Goal: Information Seeking & Learning: Learn about a topic

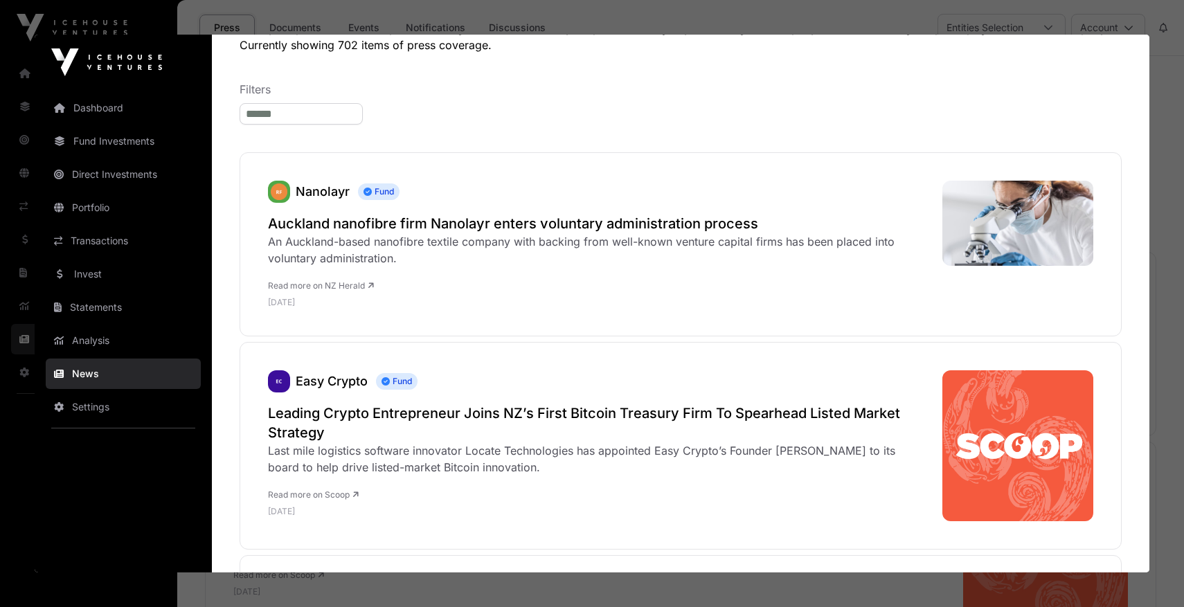
scroll to position [136, 0]
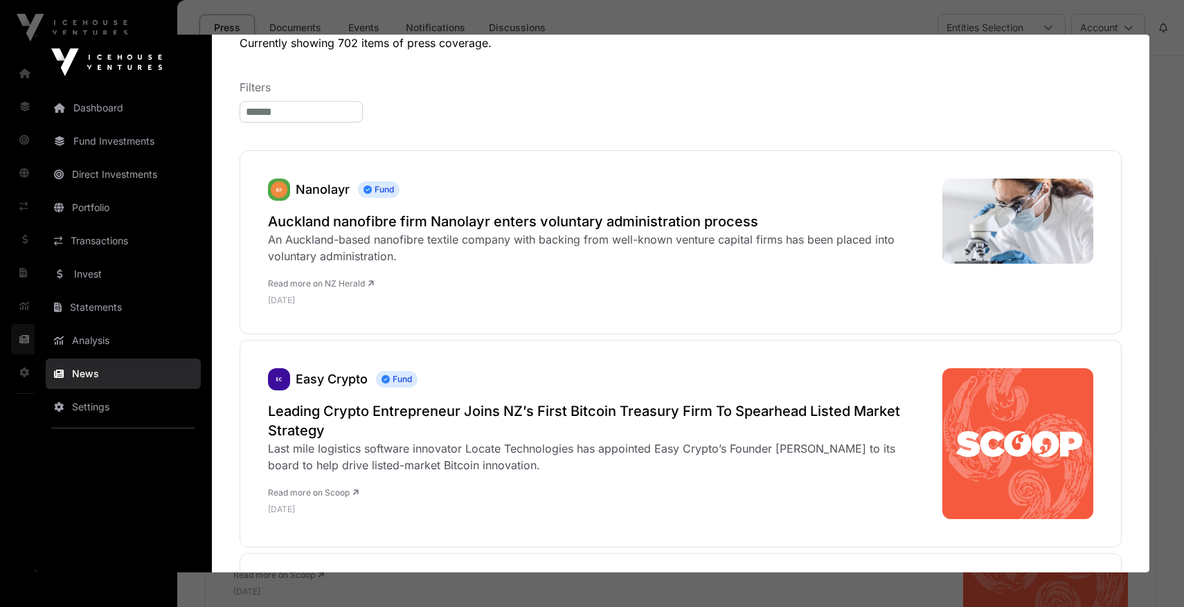
click at [508, 226] on h2 "Auckland nanofibre firm Nanolayr enters voluntary administration process" at bounding box center [598, 221] width 660 height 19
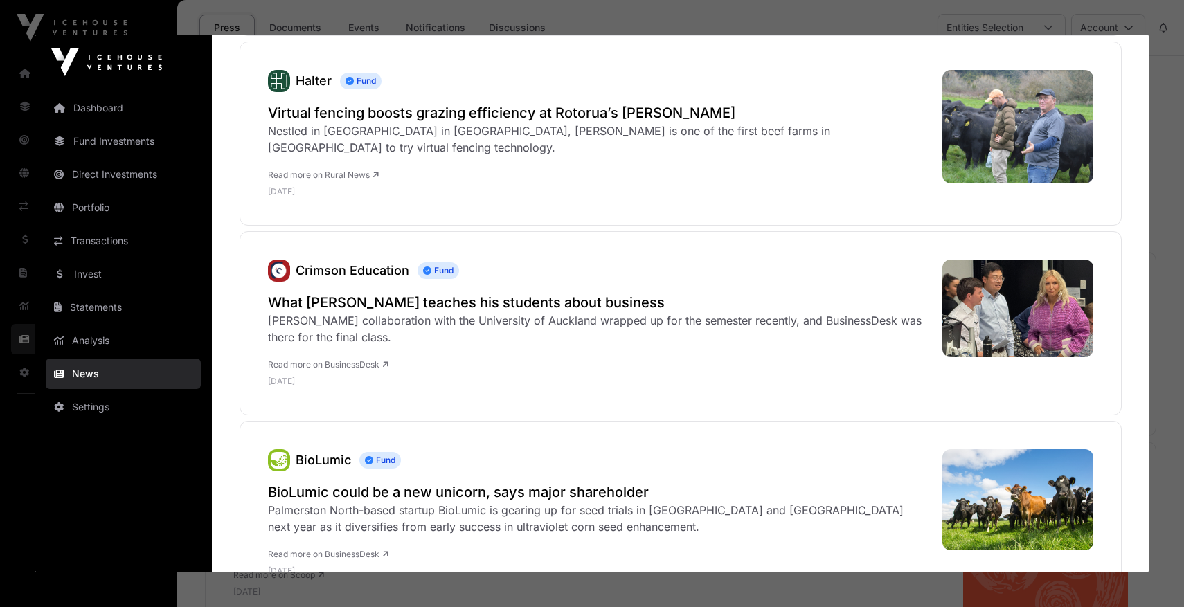
scroll to position [839, 0]
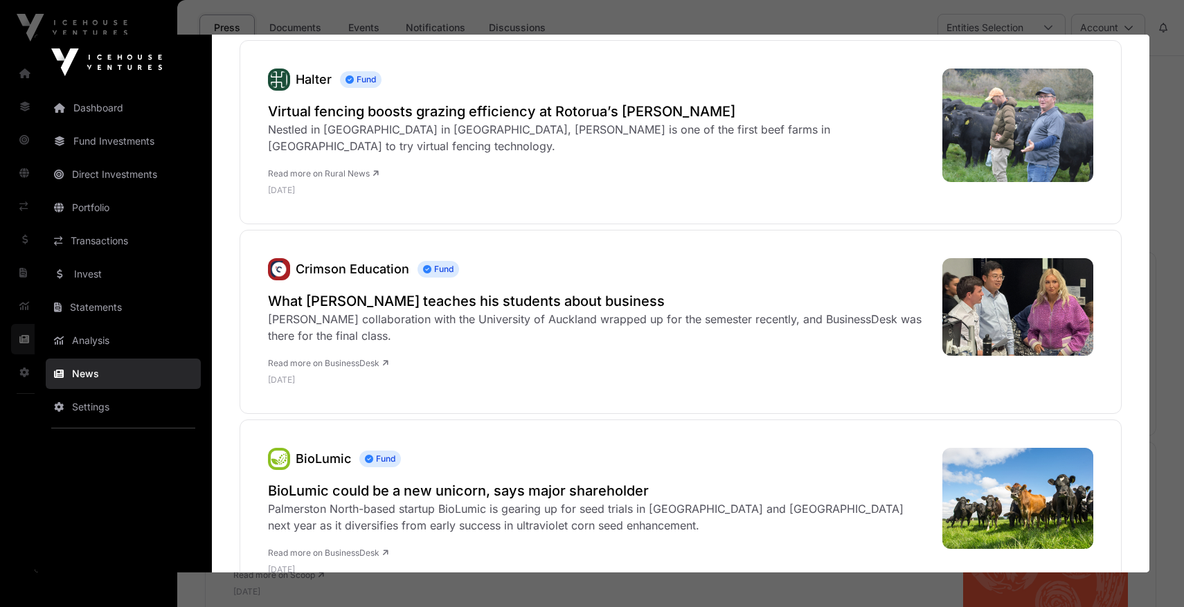
click at [100, 111] on link "Dashboard" at bounding box center [123, 108] width 155 height 30
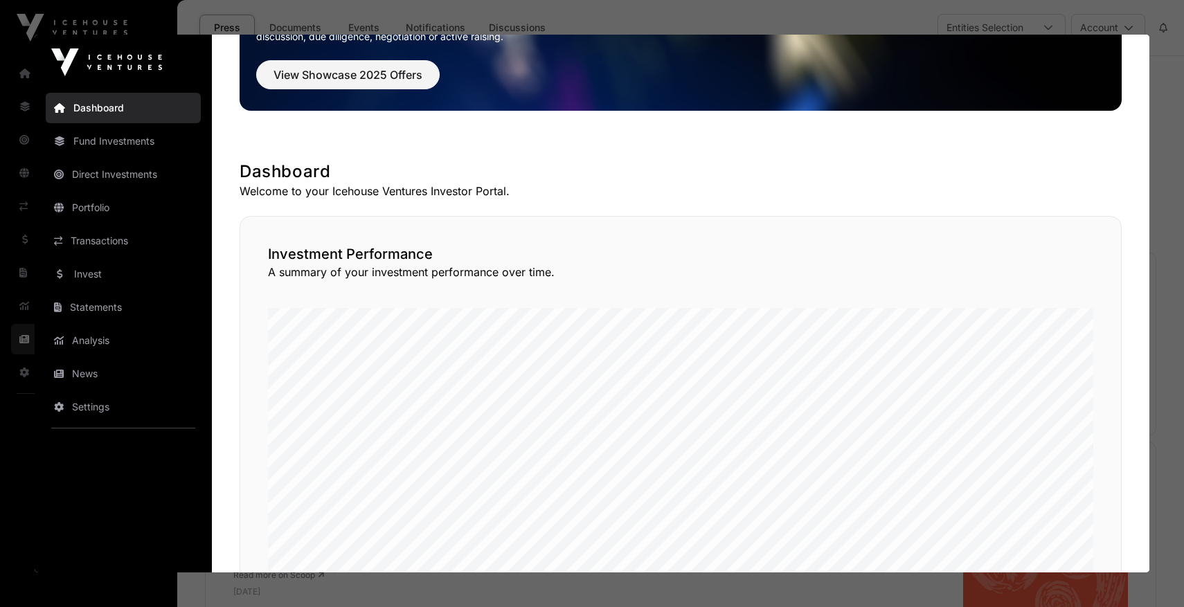
scroll to position [0, 0]
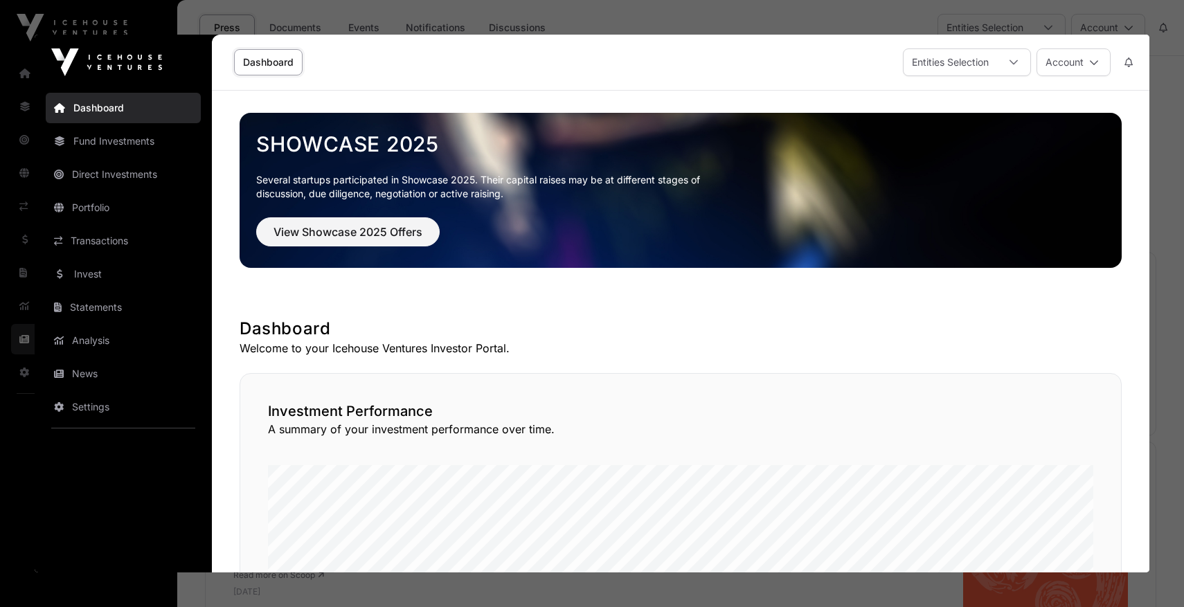
click at [116, 136] on link "Fund Investments" at bounding box center [123, 141] width 155 height 30
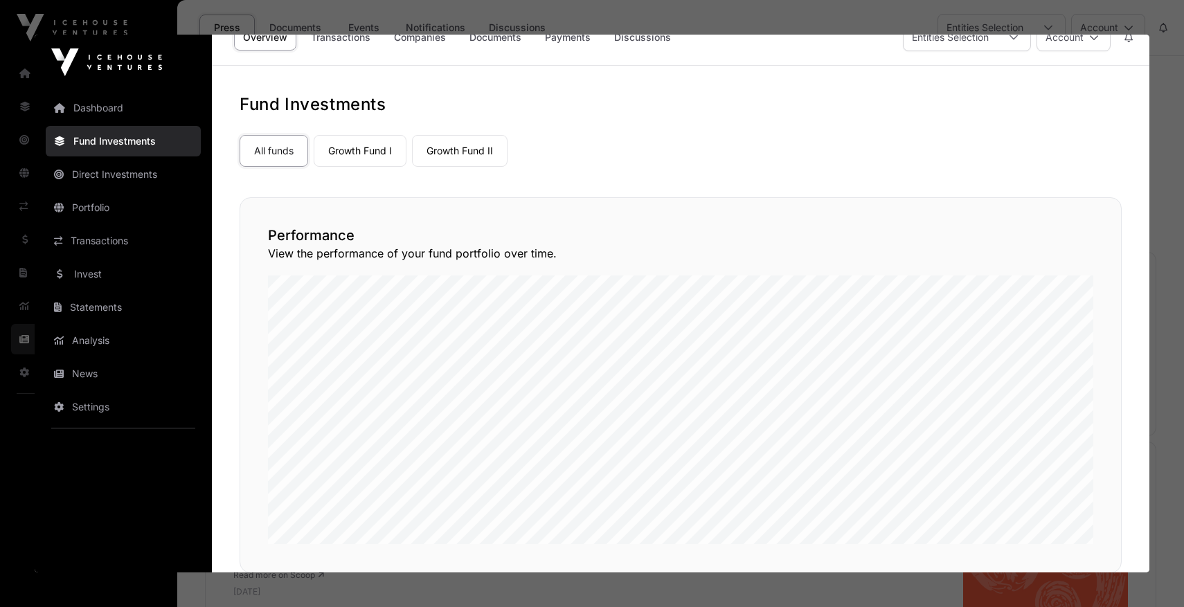
scroll to position [29, 0]
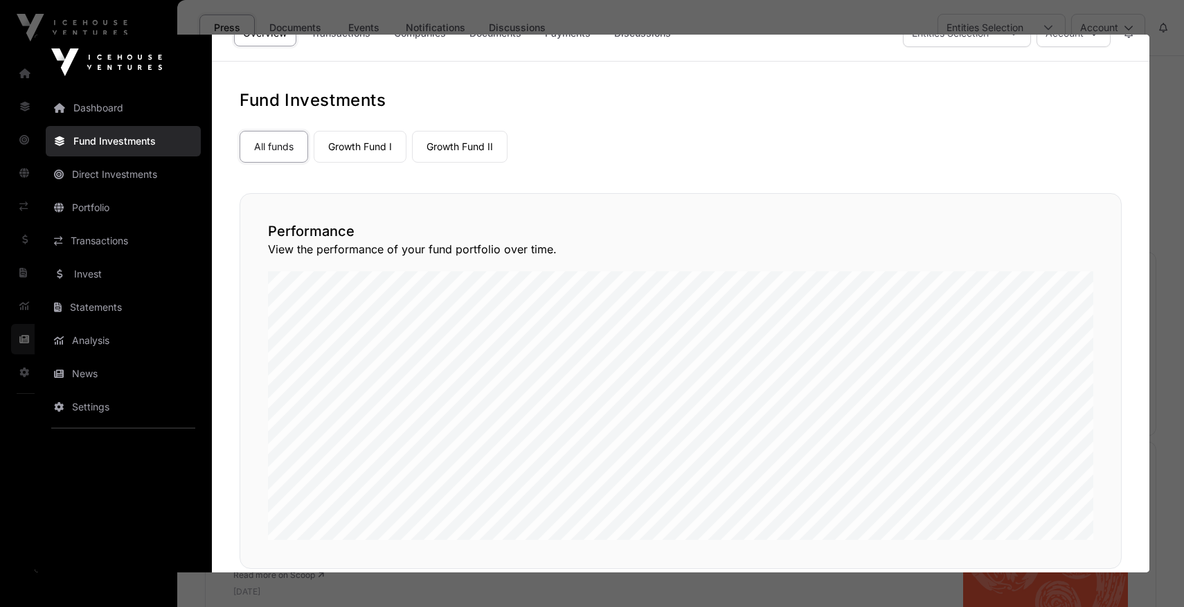
click at [342, 138] on link "Growth Fund I" at bounding box center [360, 147] width 93 height 32
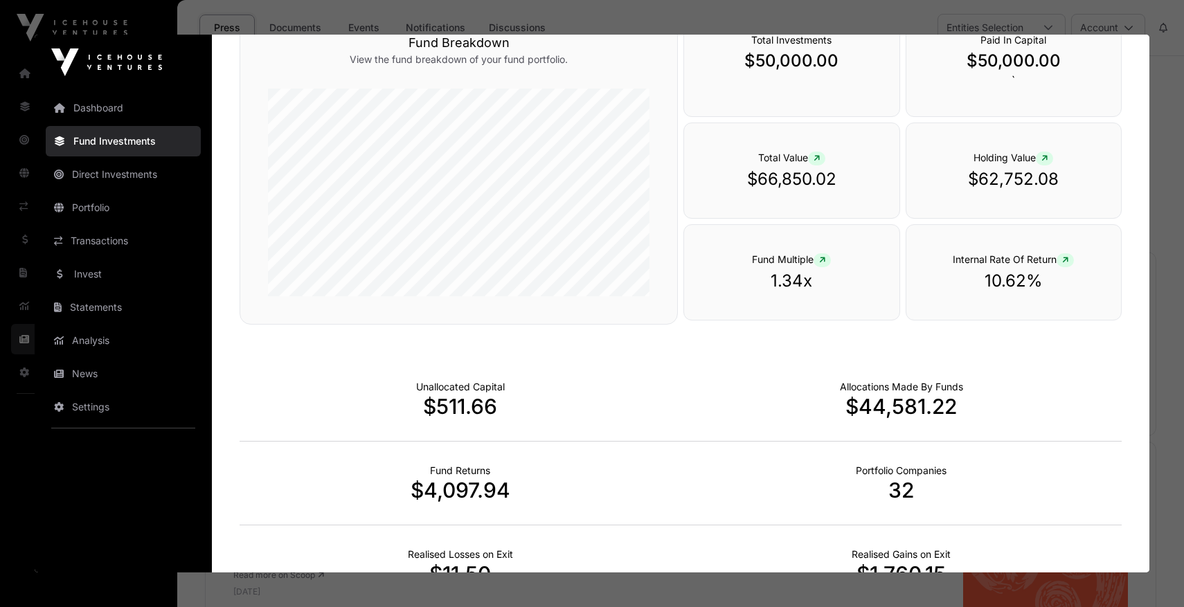
scroll to position [0, 0]
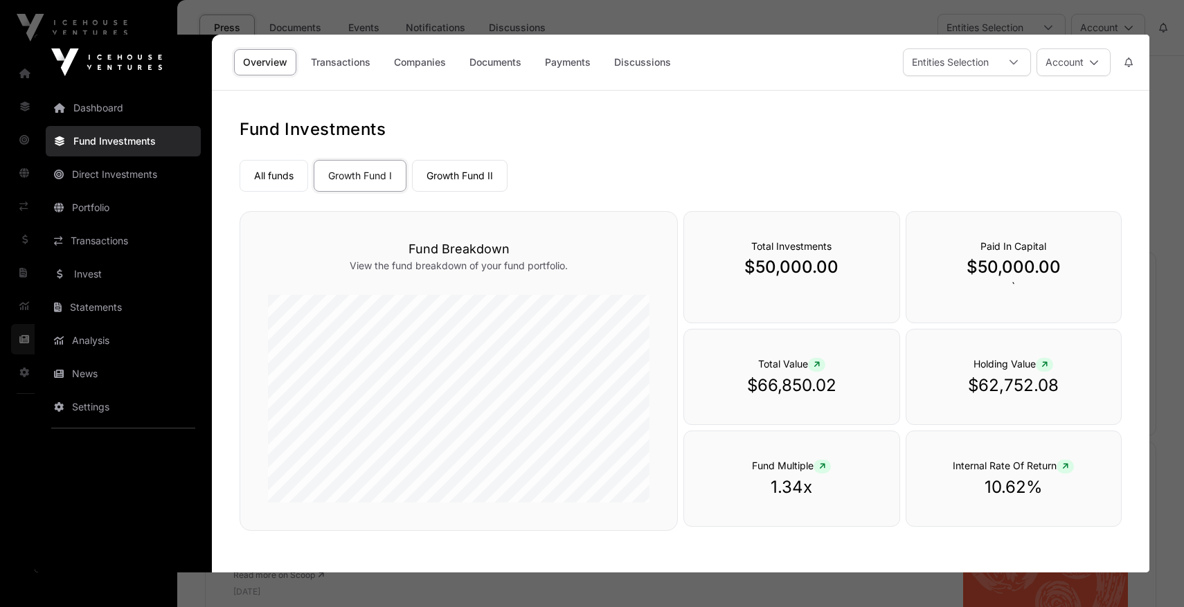
click at [468, 171] on link "Growth Fund II" at bounding box center [460, 176] width 96 height 32
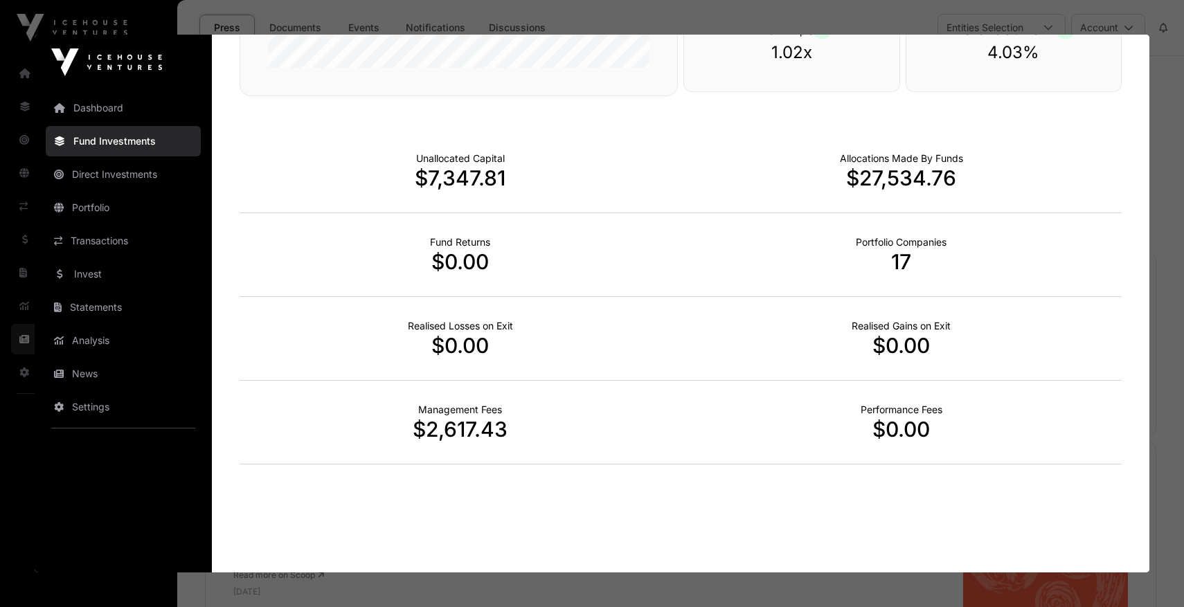
scroll to position [443, 0]
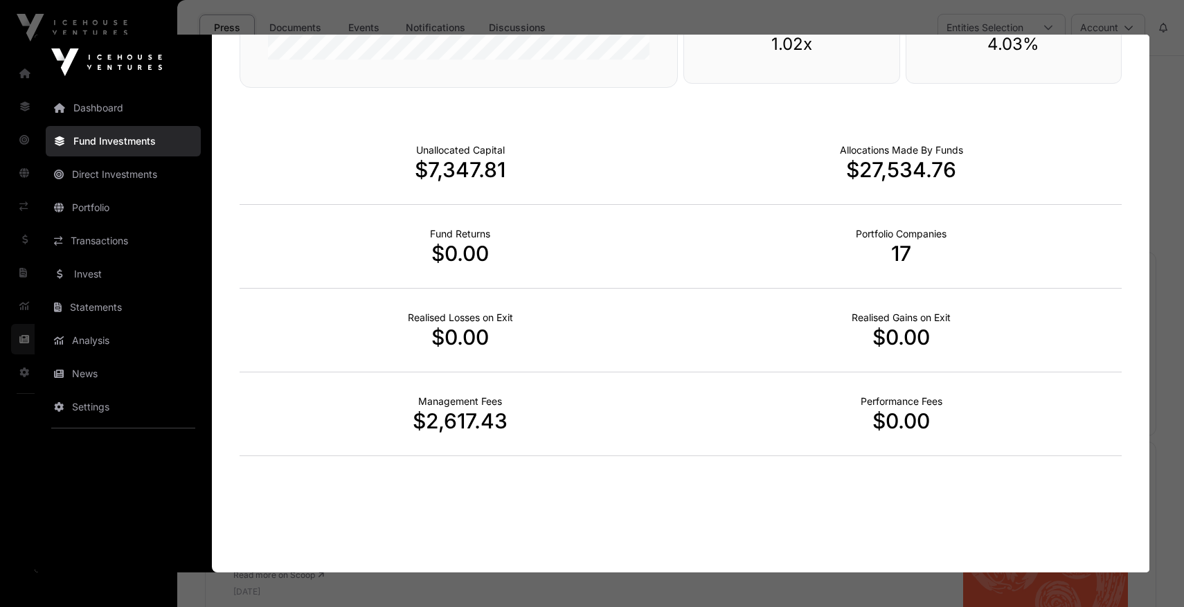
click at [112, 182] on link "Direct Investments" at bounding box center [123, 174] width 155 height 30
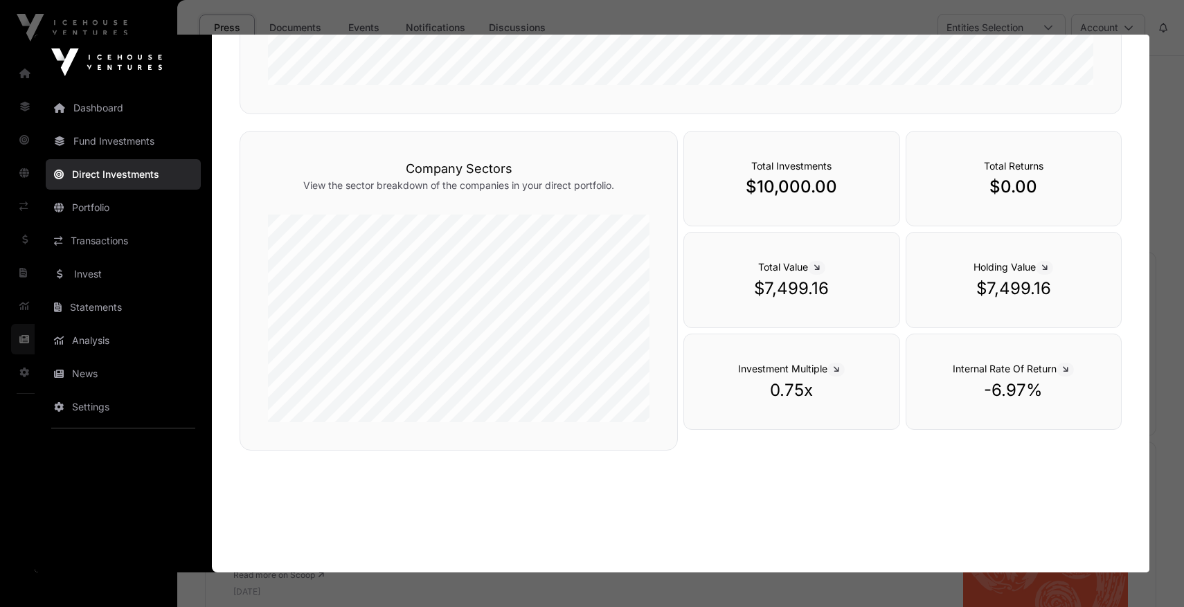
scroll to position [0, 0]
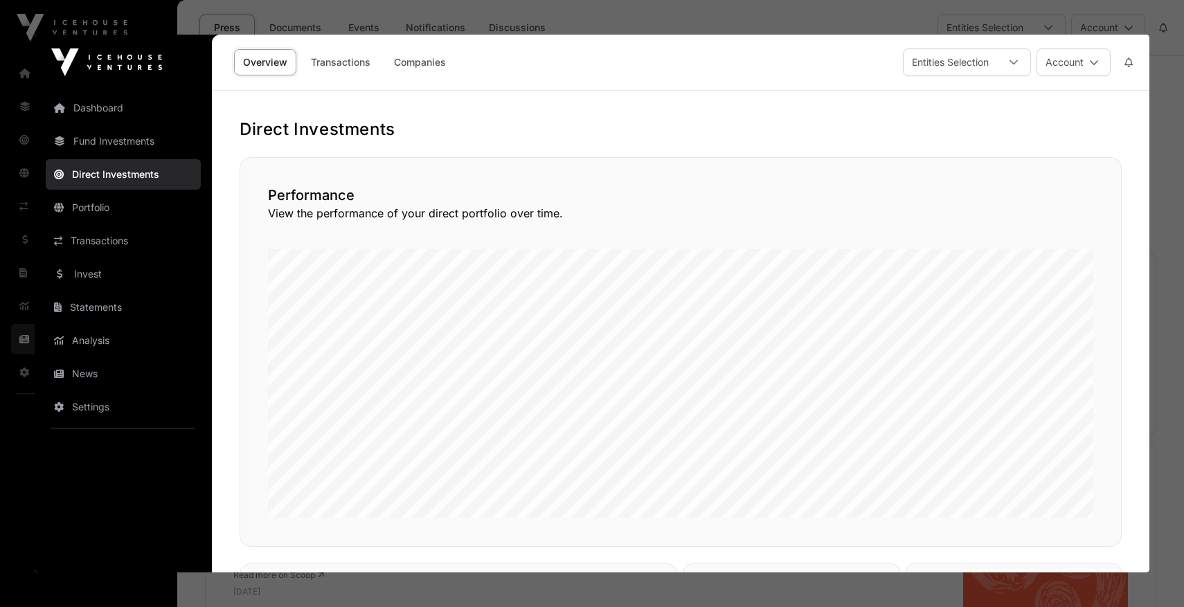
click at [97, 208] on link "Portfolio" at bounding box center [123, 207] width 155 height 30
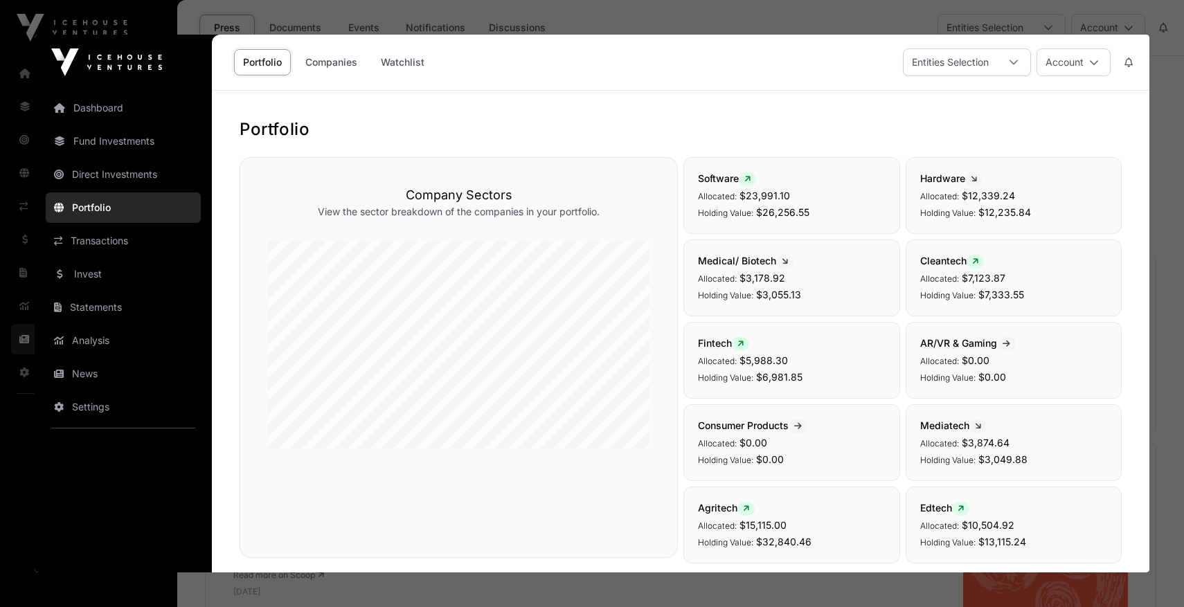
click at [320, 58] on link "Companies" at bounding box center [331, 62] width 70 height 26
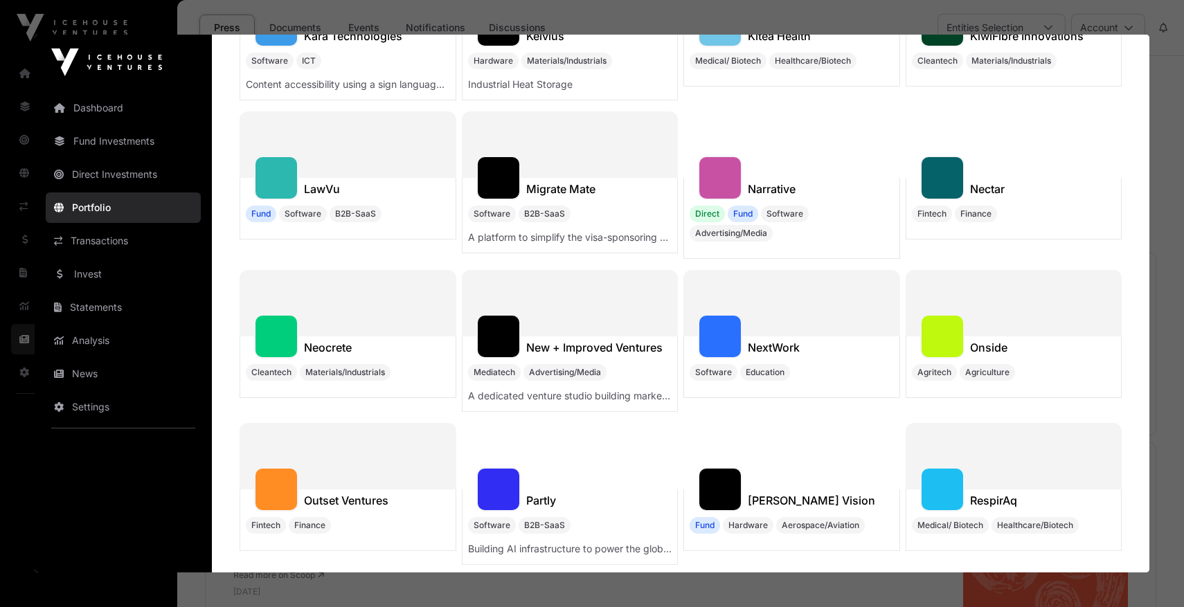
scroll to position [2741, 0]
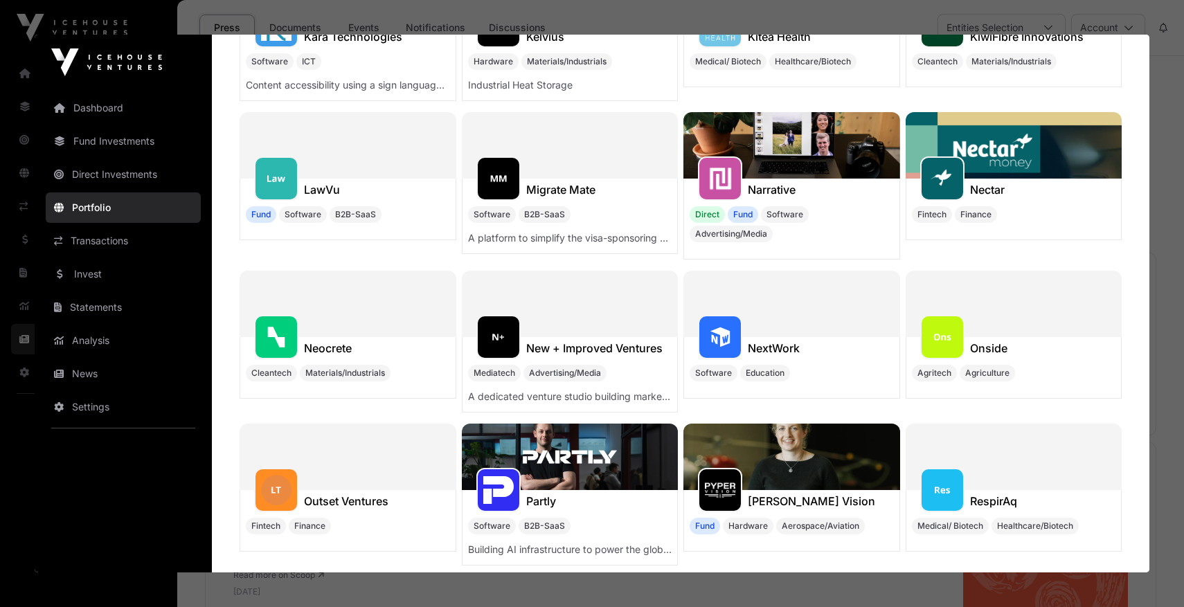
click at [96, 248] on link "Transactions" at bounding box center [123, 241] width 155 height 30
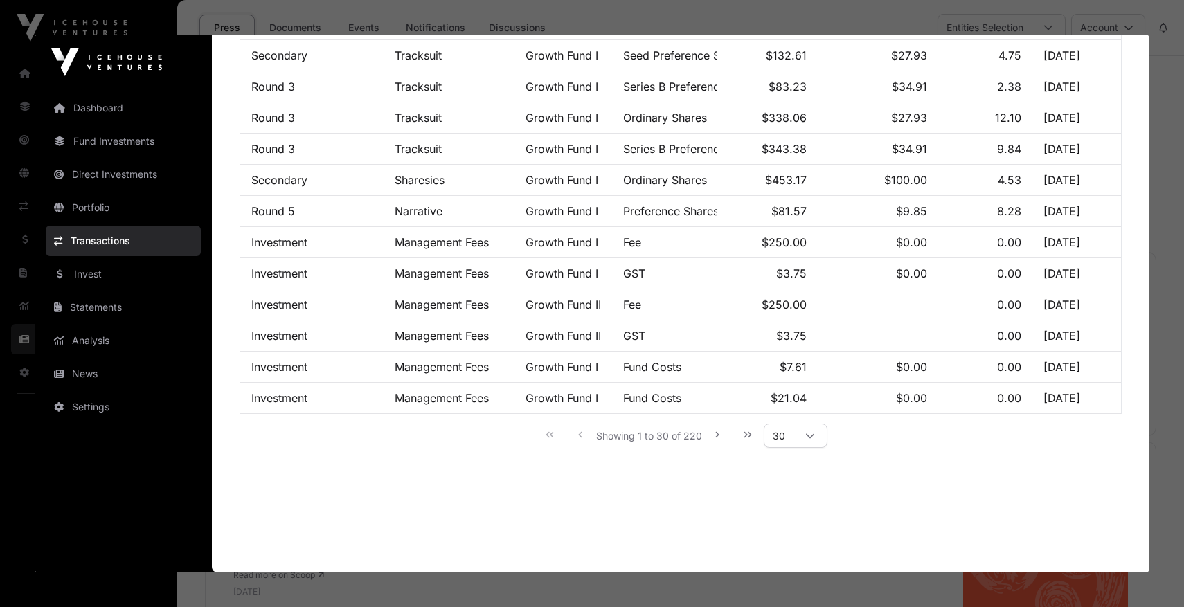
scroll to position [0, 0]
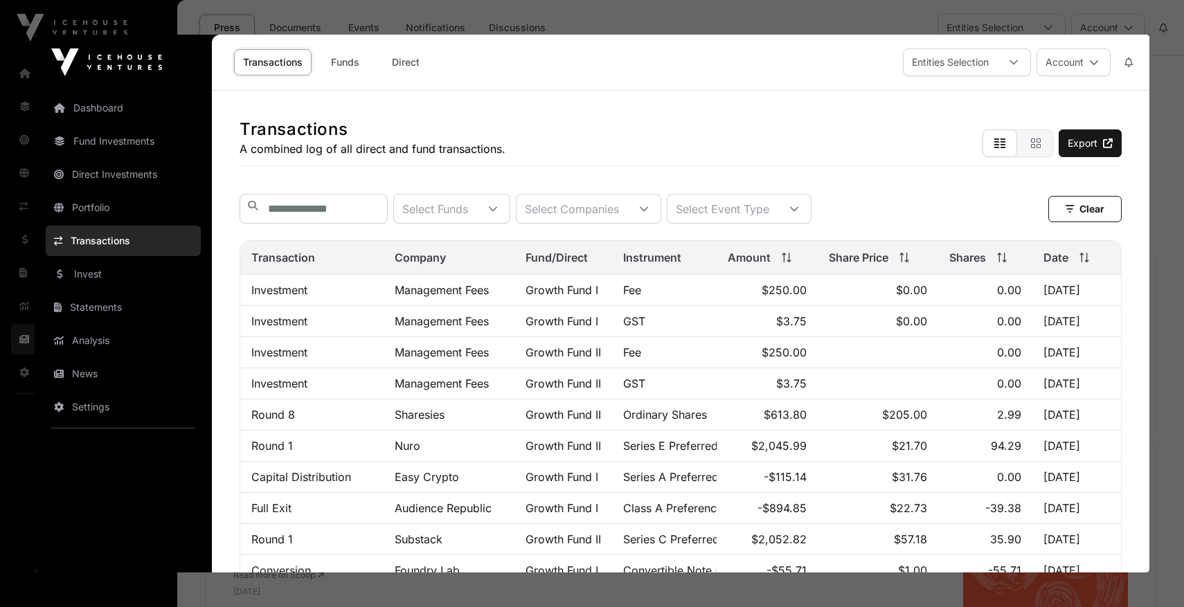
click at [93, 340] on link "Analysis" at bounding box center [123, 340] width 155 height 30
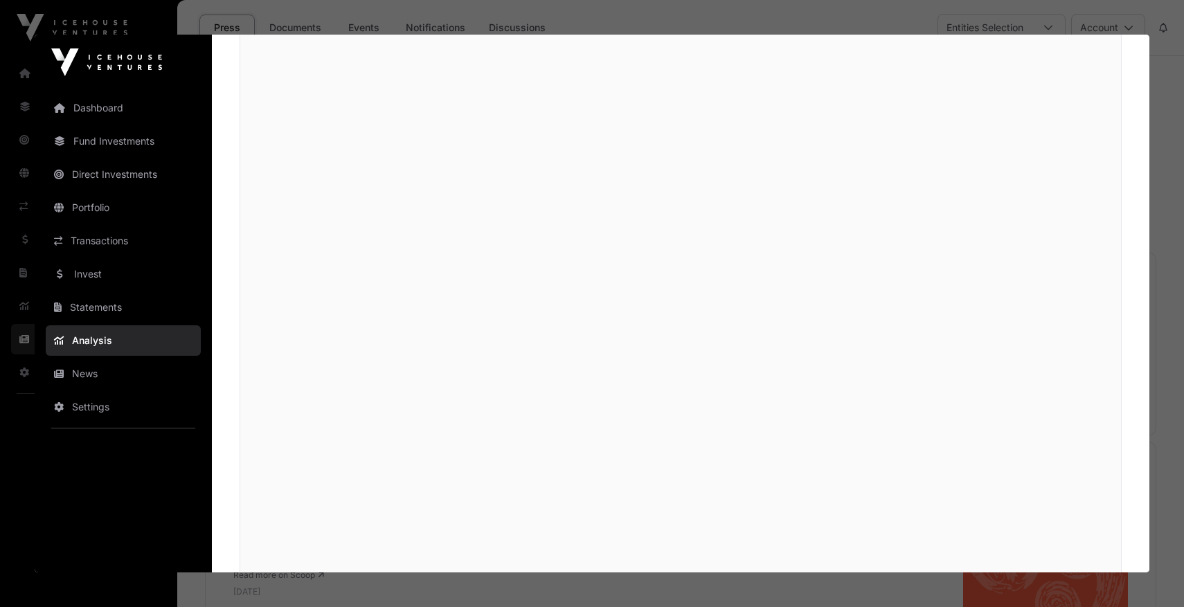
scroll to position [1908, 0]
click at [60, 371] on icon at bounding box center [59, 374] width 10 height 10
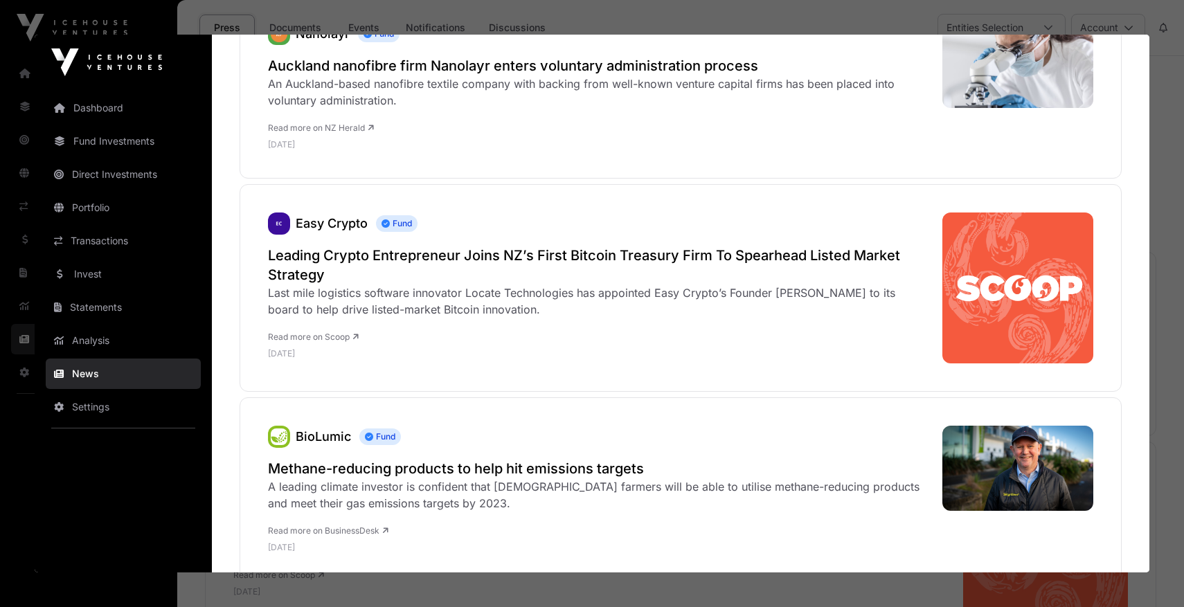
scroll to position [0, 0]
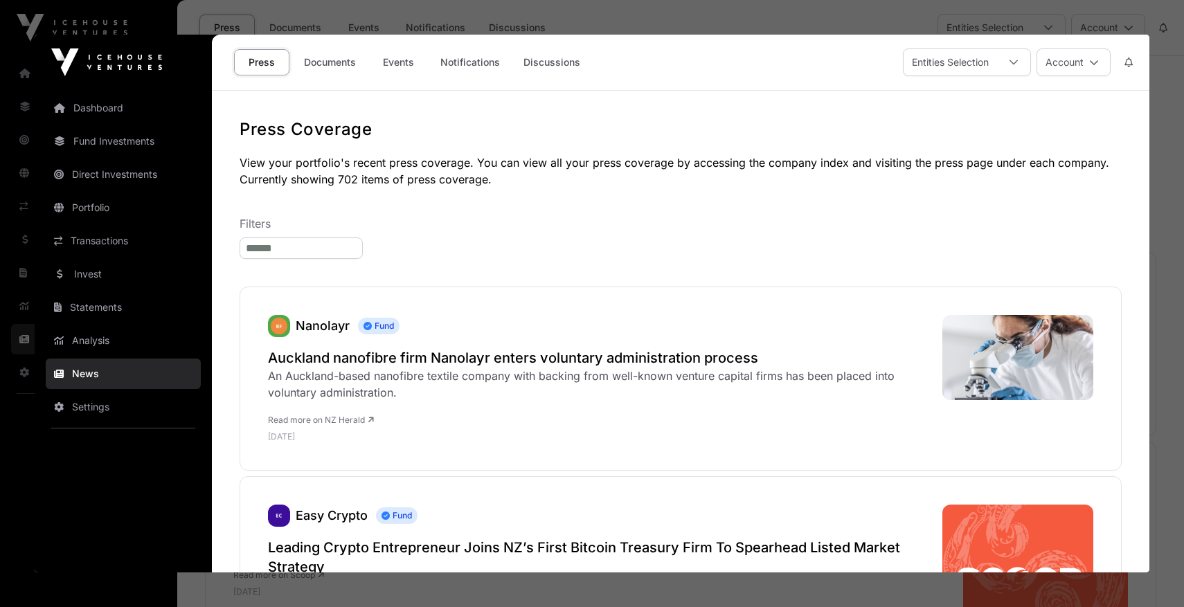
click at [69, 108] on link "Dashboard" at bounding box center [123, 108] width 155 height 30
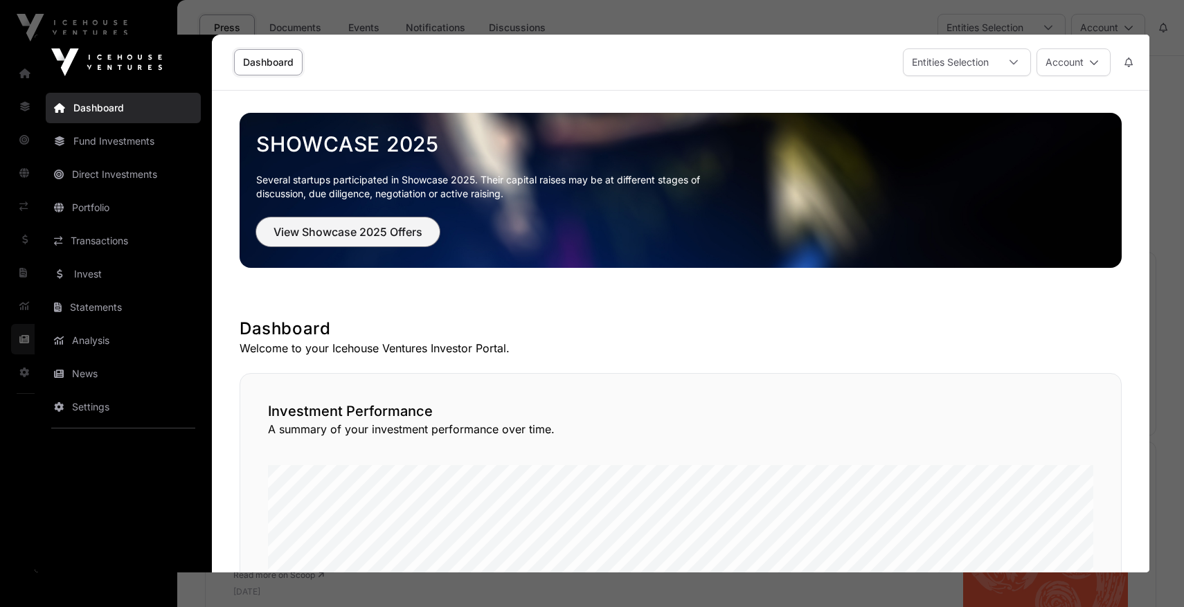
click at [356, 237] on span "View Showcase 2025 Offers" at bounding box center [347, 232] width 149 height 17
